Goal: Find specific page/section: Find specific page/section

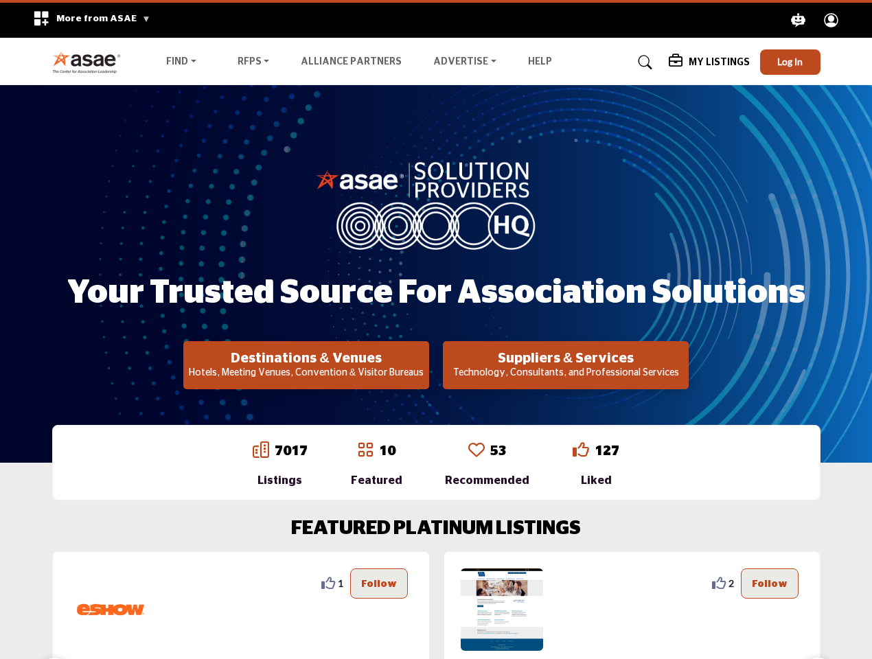
click at [87, 20] on span "More from ASAE" at bounding box center [103, 19] width 94 height 10
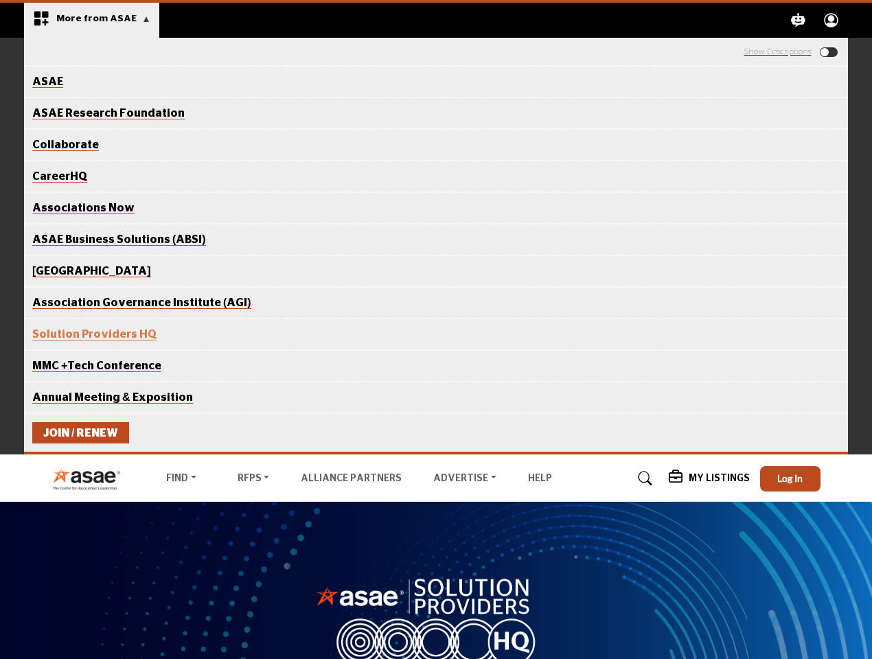
click at [799, 20] on icon "Explore ASAE" at bounding box center [799, 20] width 14 height 14
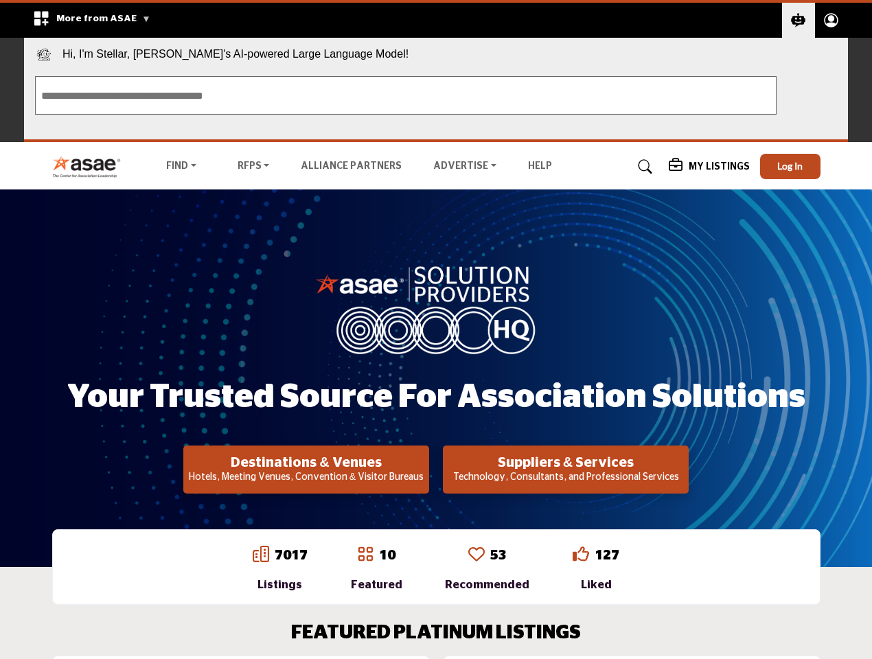
click at [832, 20] on circle "Explore ASAE" at bounding box center [831, 18] width 7 height 7
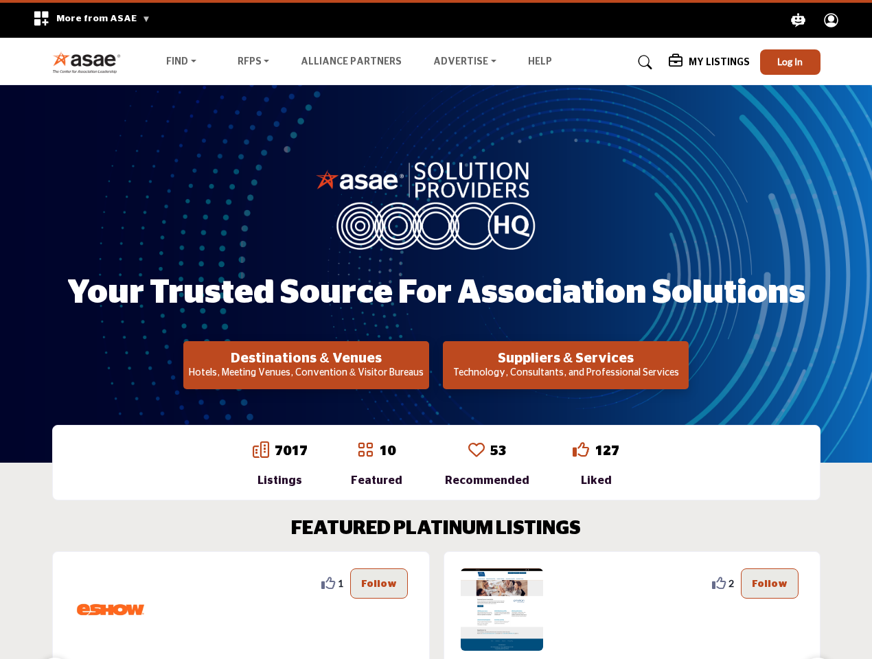
click at [791, 62] on span "Hi, I'm Stellar, [PERSON_NAME]'s AI-powered Large Language Model!" at bounding box center [436, 51] width 824 height 27
click at [306, 365] on div "Your Trusted Source for Association Solutions Destinations & Venues Hotels, Mee…" at bounding box center [436, 274] width 769 height 231
click at [566, 365] on h2 "Suppliers & Services" at bounding box center [566, 358] width 238 height 16
click at [418, 605] on div "1" at bounding box center [241, 668] width 378 height 233
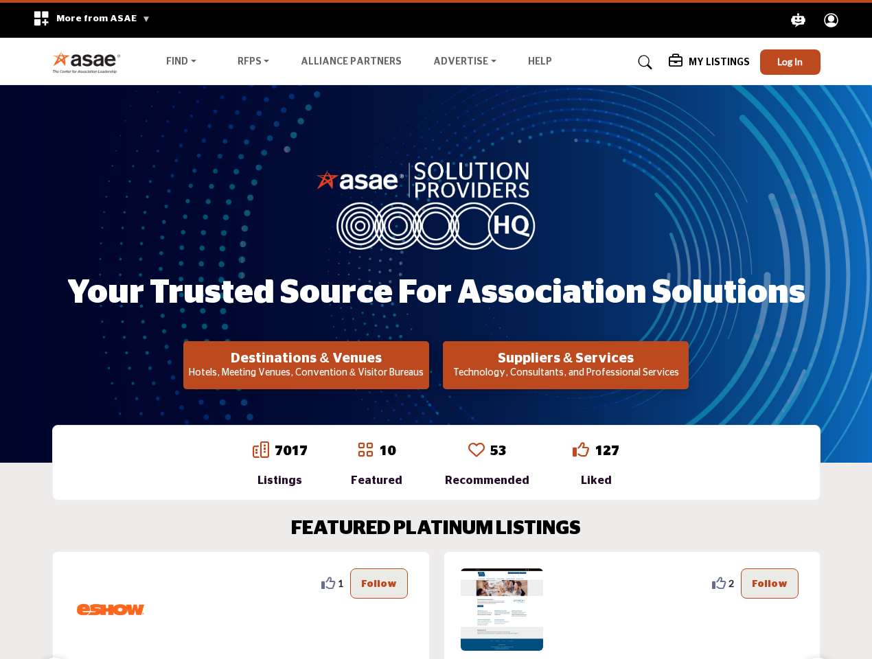
click at [0, 583] on section "FEATURED PLATINUM LISTINGS 0 0 Follow Following Greensboro Area CVB ... View Mo…" at bounding box center [436, 650] width 872 height 321
click at [0, 584] on section "FEATURED PLATINUM LISTINGS 0 0 Follow Following Greensboro Area CVB ... View Mo…" at bounding box center [436, 650] width 872 height 321
